Goal: Task Accomplishment & Management: Manage account settings

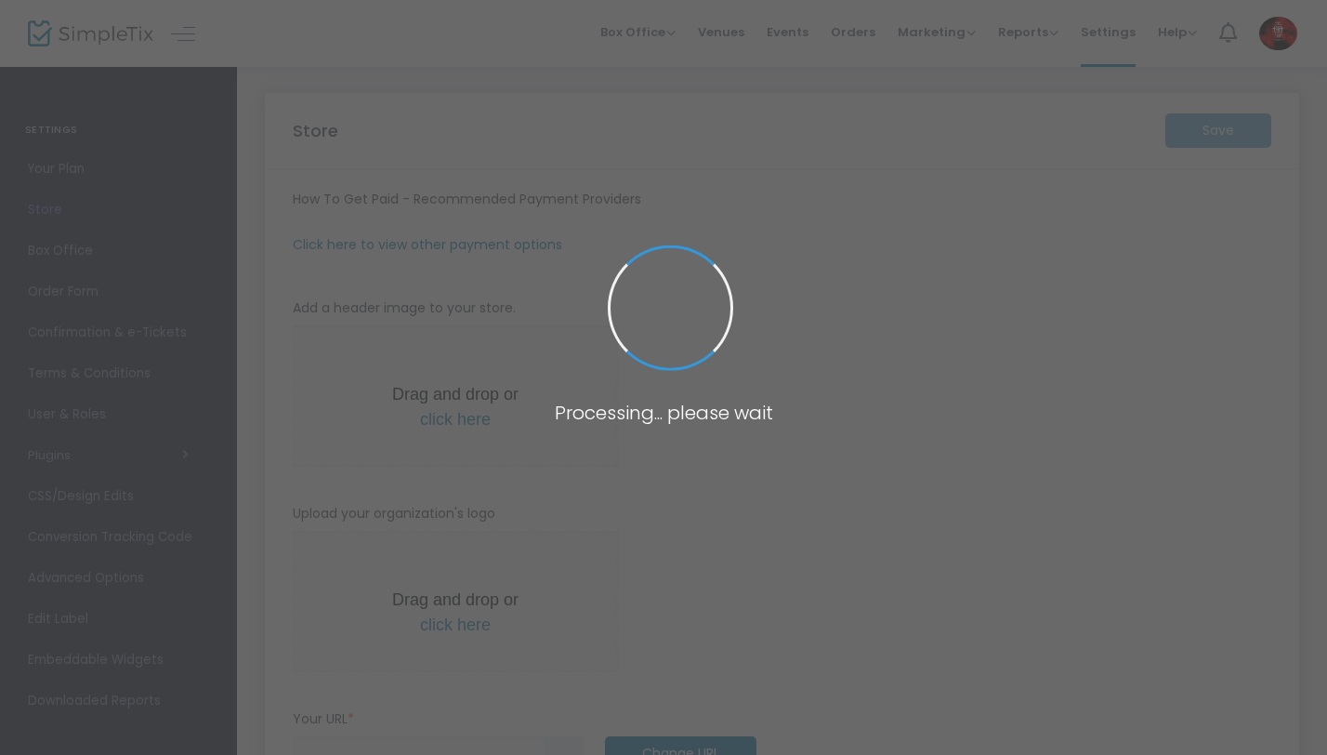
type input "[URL]"
type input "30"
type input "T4T Take Over"
type input "2247300239"
type input "[EMAIL_ADDRESS][DOMAIN_NAME]"
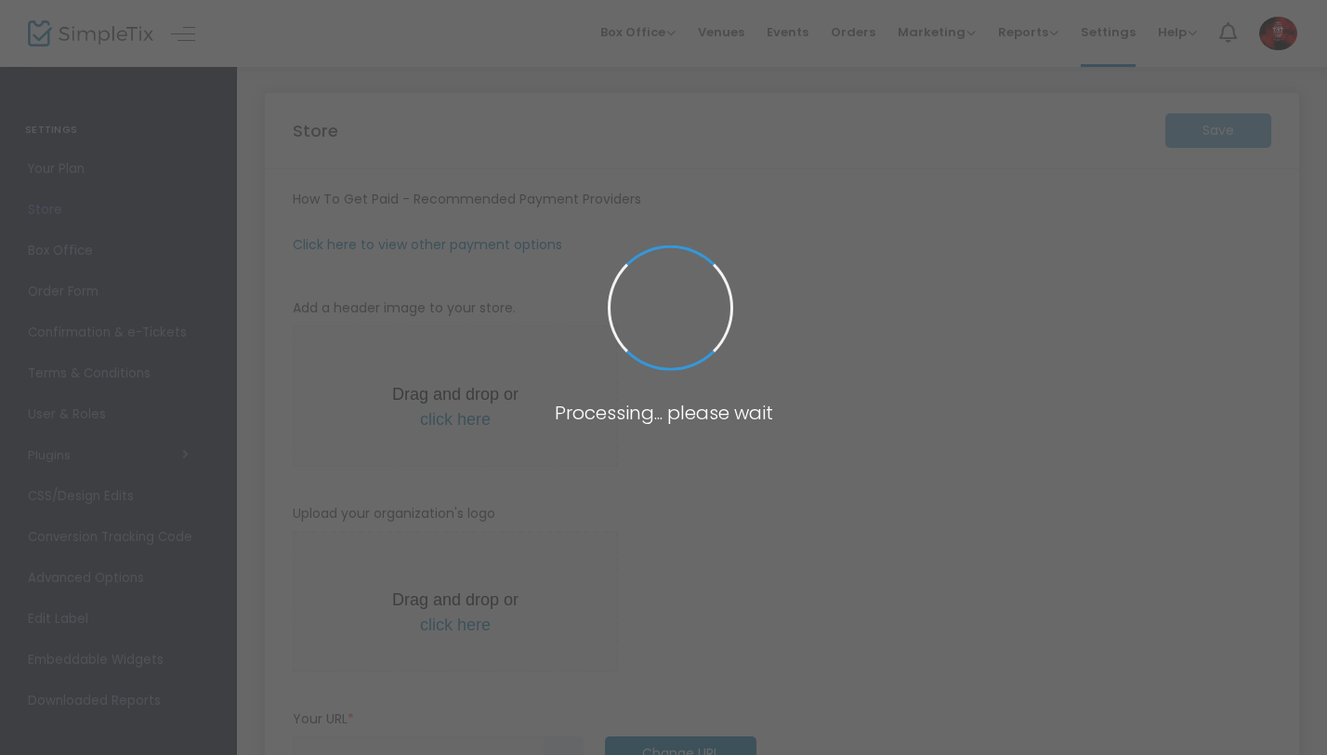
type input "[DOMAIN_NAME]"
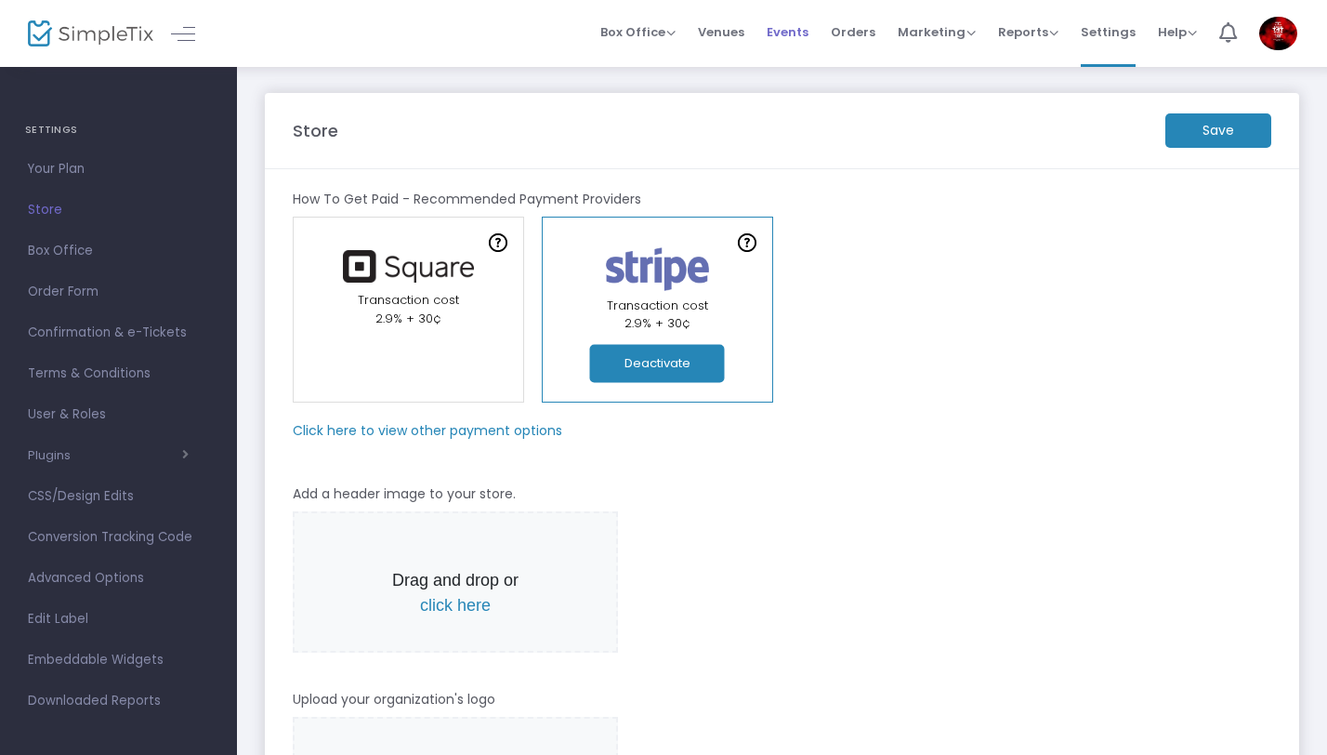
click at [795, 29] on span "Events" at bounding box center [788, 31] width 42 height 47
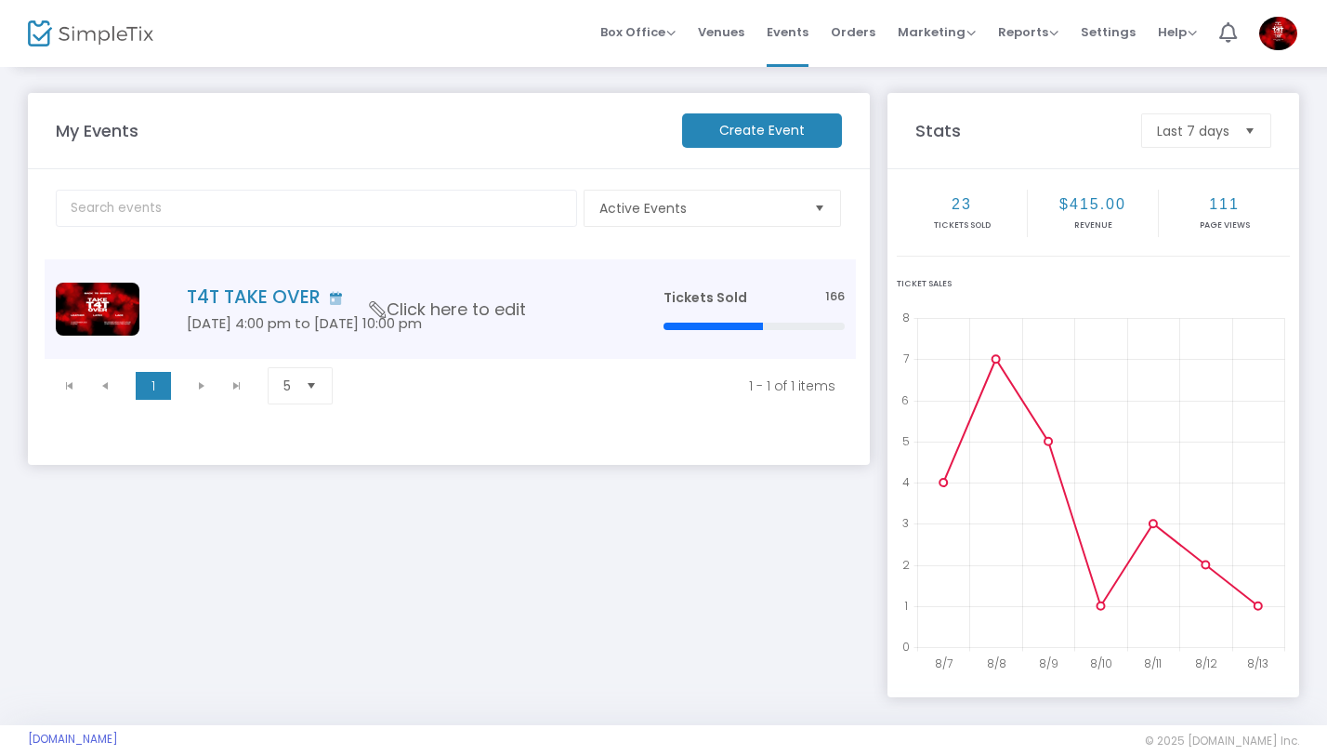
click at [119, 303] on img "Data table" at bounding box center [98, 309] width 84 height 53
